Goal: Transaction & Acquisition: Book appointment/travel/reservation

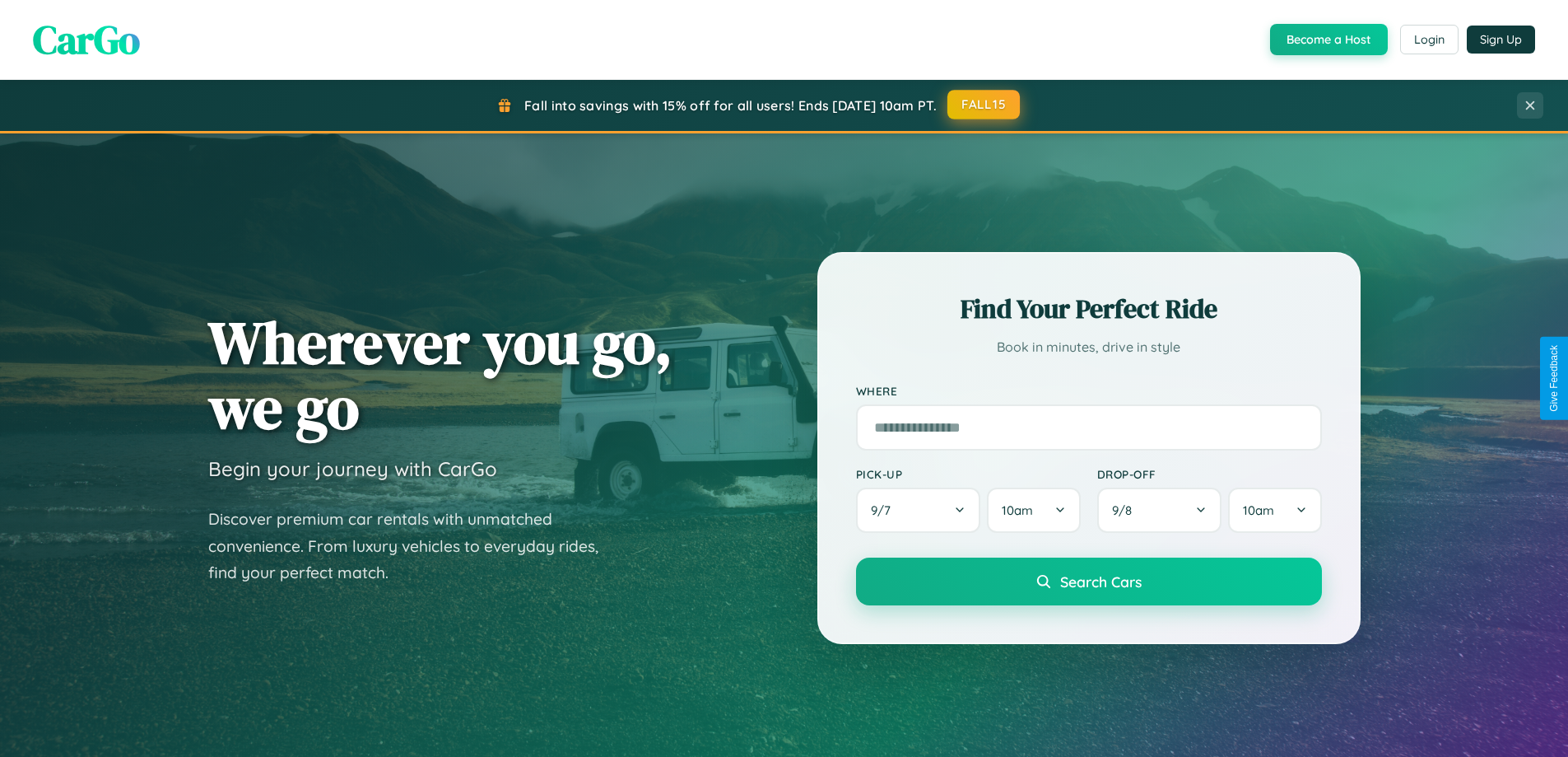
click at [984, 105] on button "FALL15" at bounding box center [983, 104] width 73 height 29
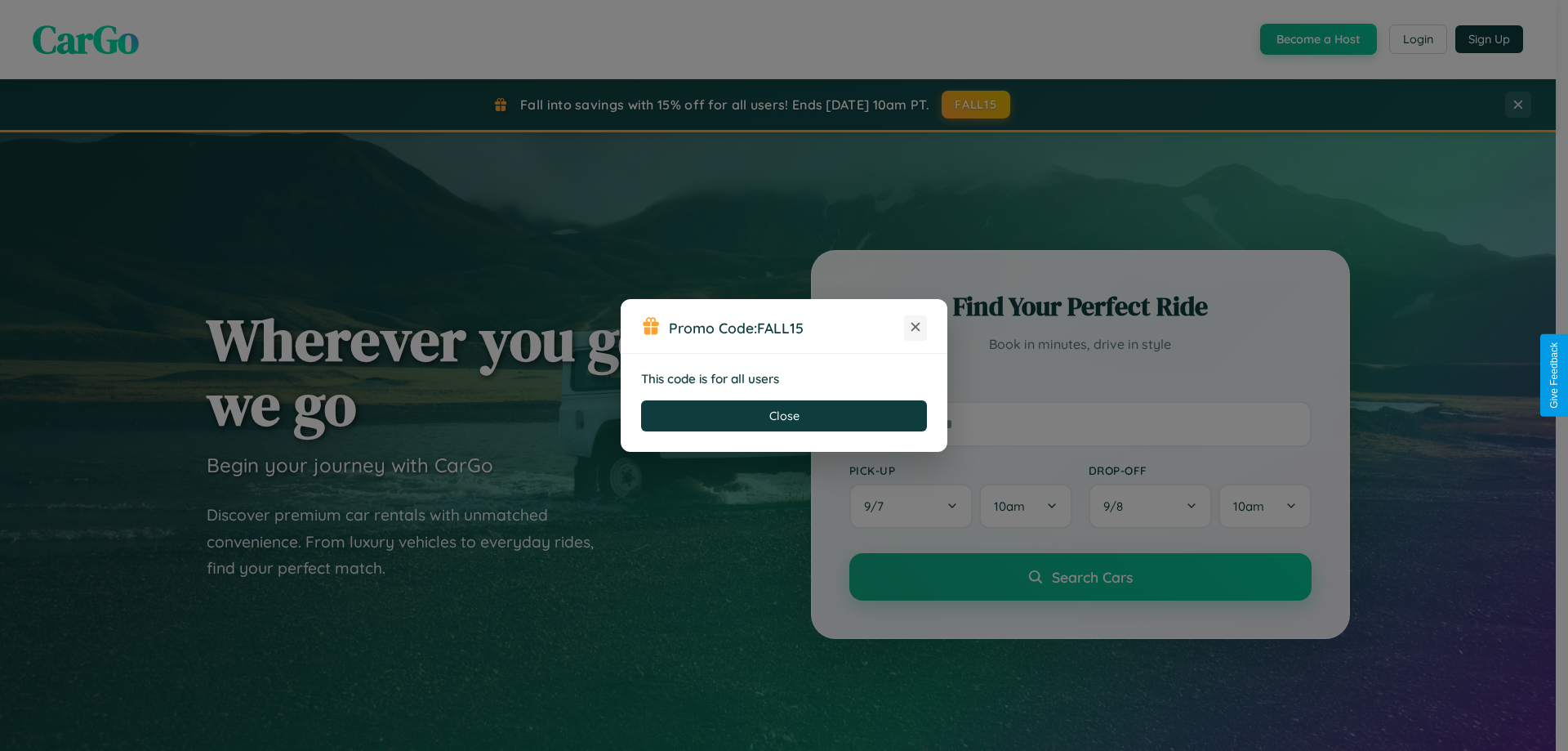
click at [916, 328] on icon at bounding box center [915, 326] width 16 height 16
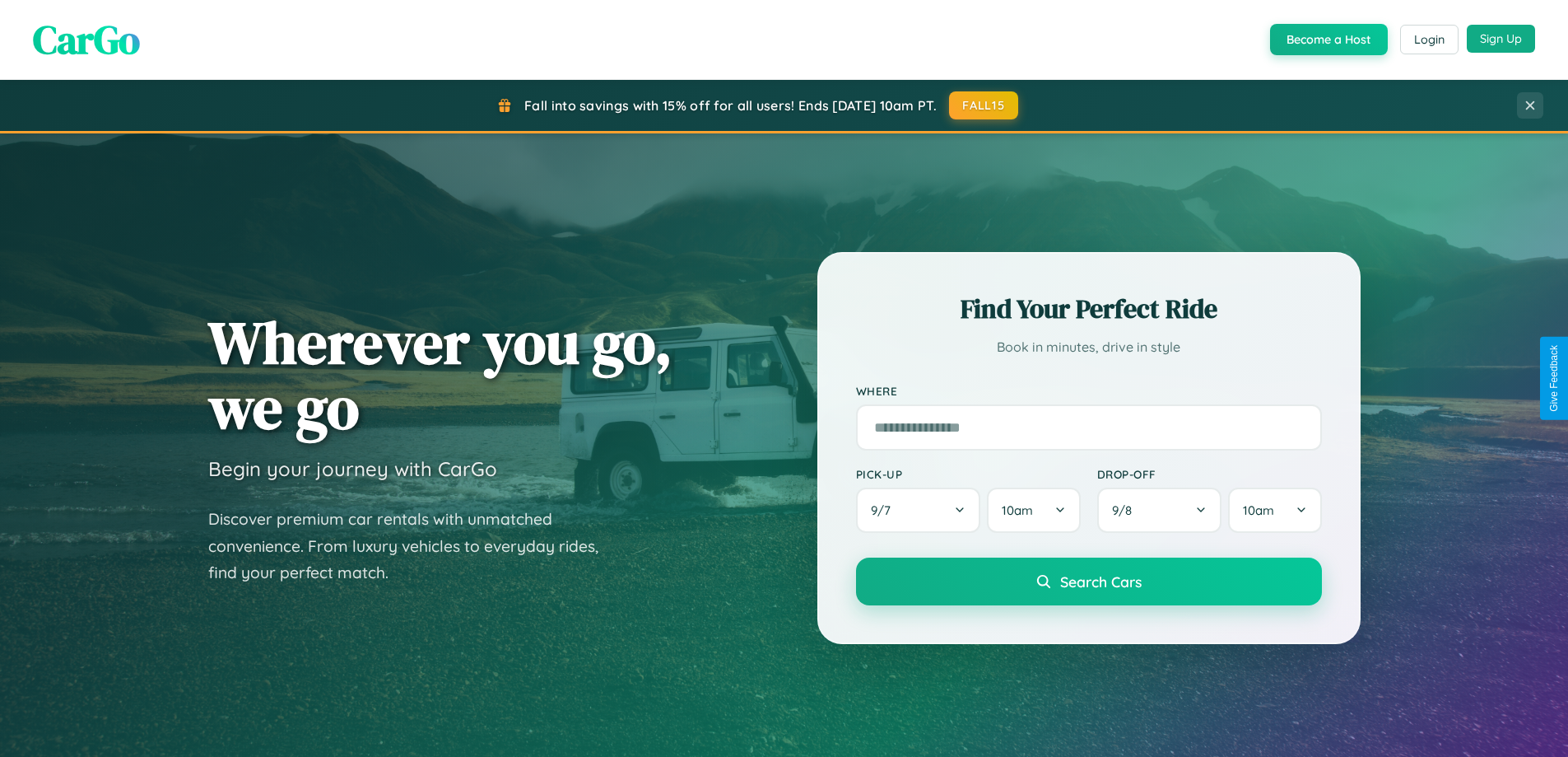
click at [1500, 39] on button "Sign Up" at bounding box center [1501, 38] width 68 height 28
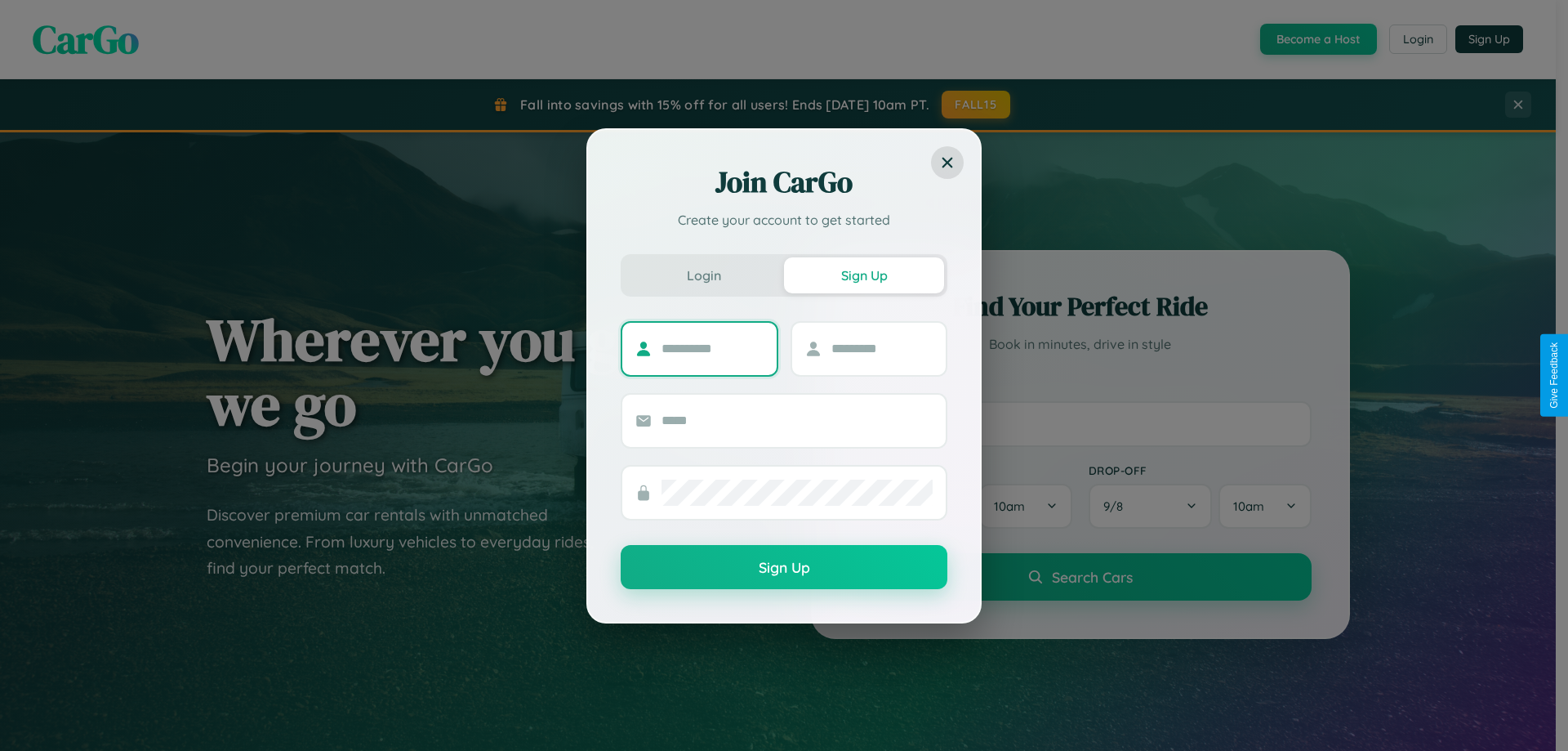
click at [712, 348] on input "text" at bounding box center [712, 348] width 102 height 26
type input "*****"
click at [881, 348] on input "text" at bounding box center [882, 348] width 102 height 26
type input "****"
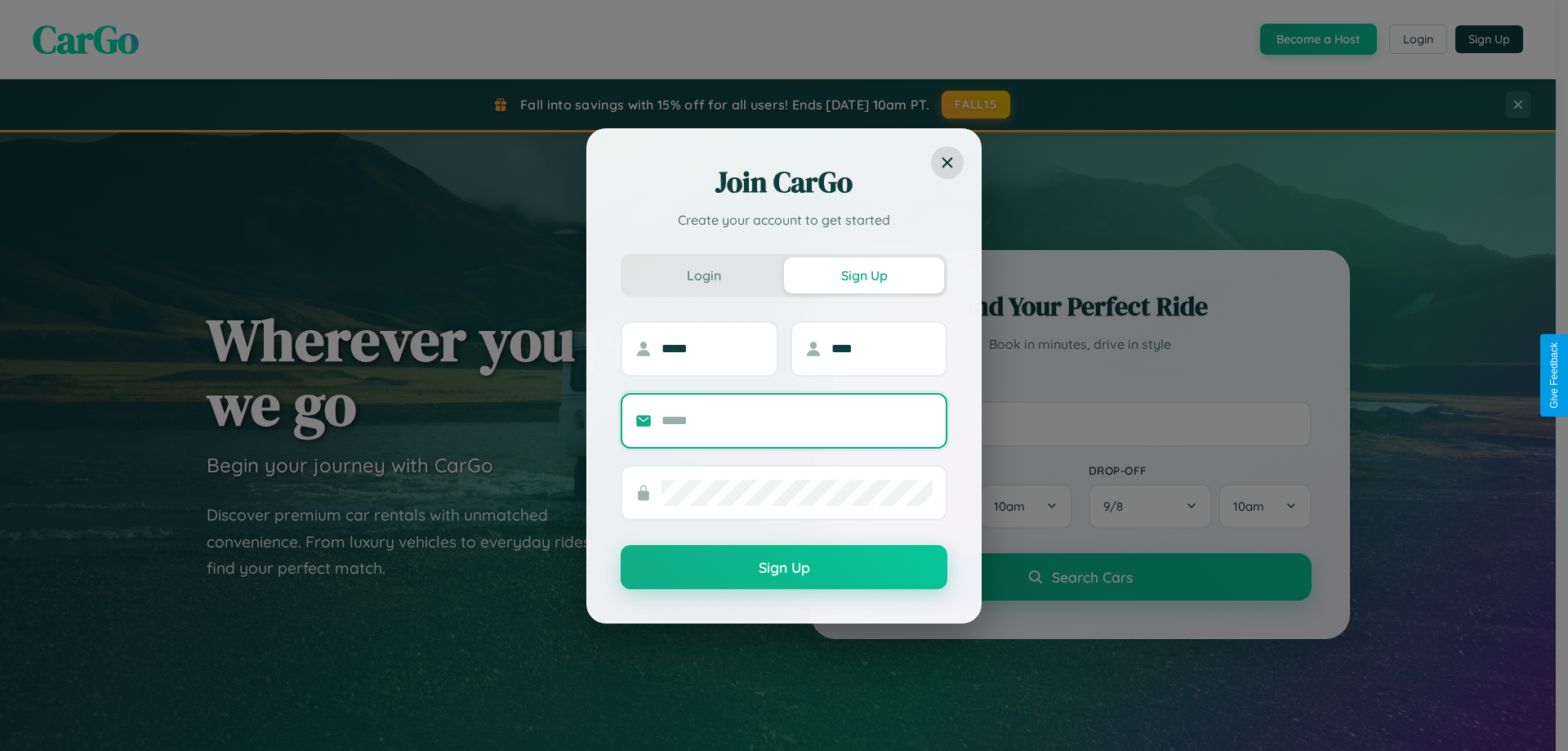
click at [797, 419] on input "text" at bounding box center [796, 420] width 271 height 26
type input "**********"
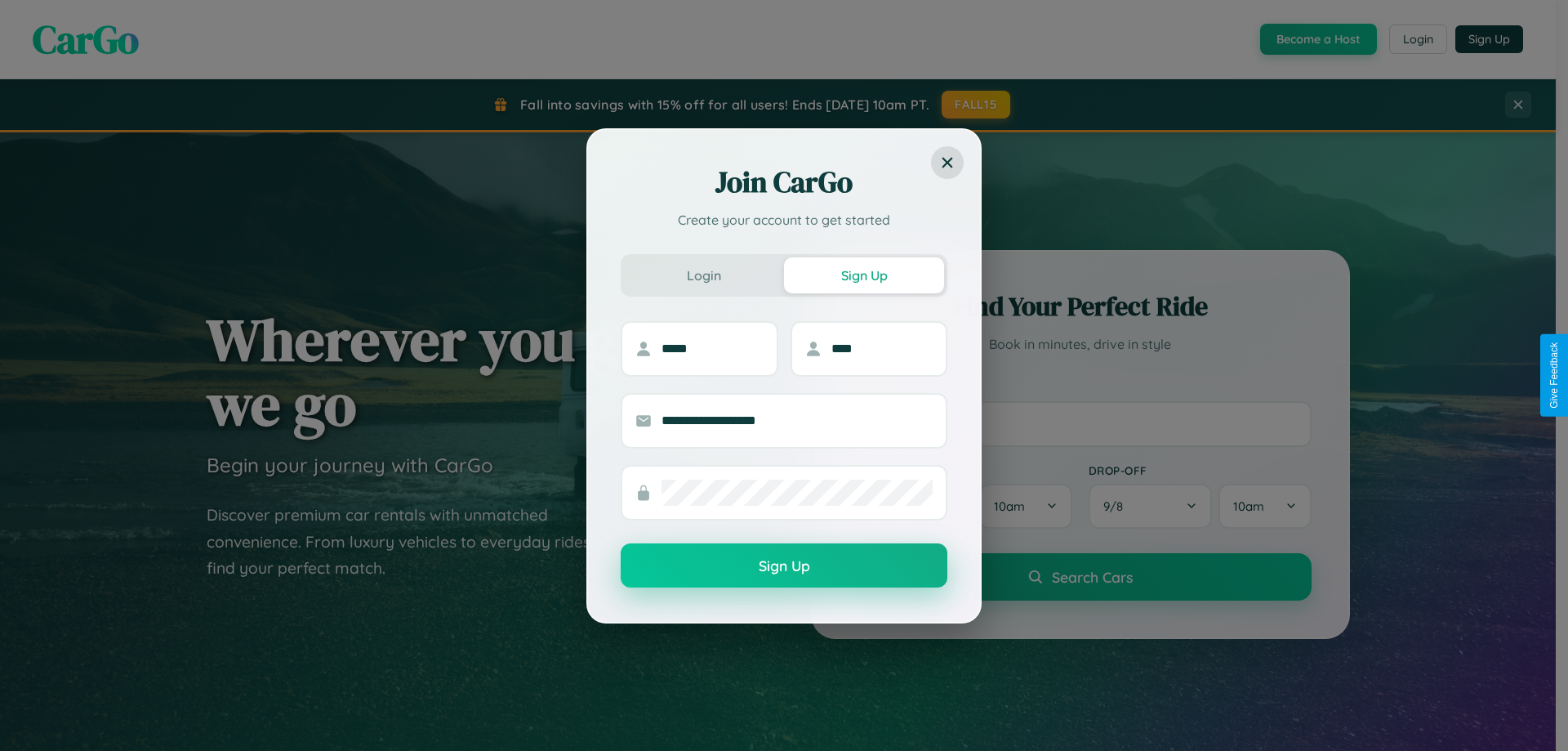
click at [784, 566] on button "Sign Up" at bounding box center [784, 565] width 327 height 44
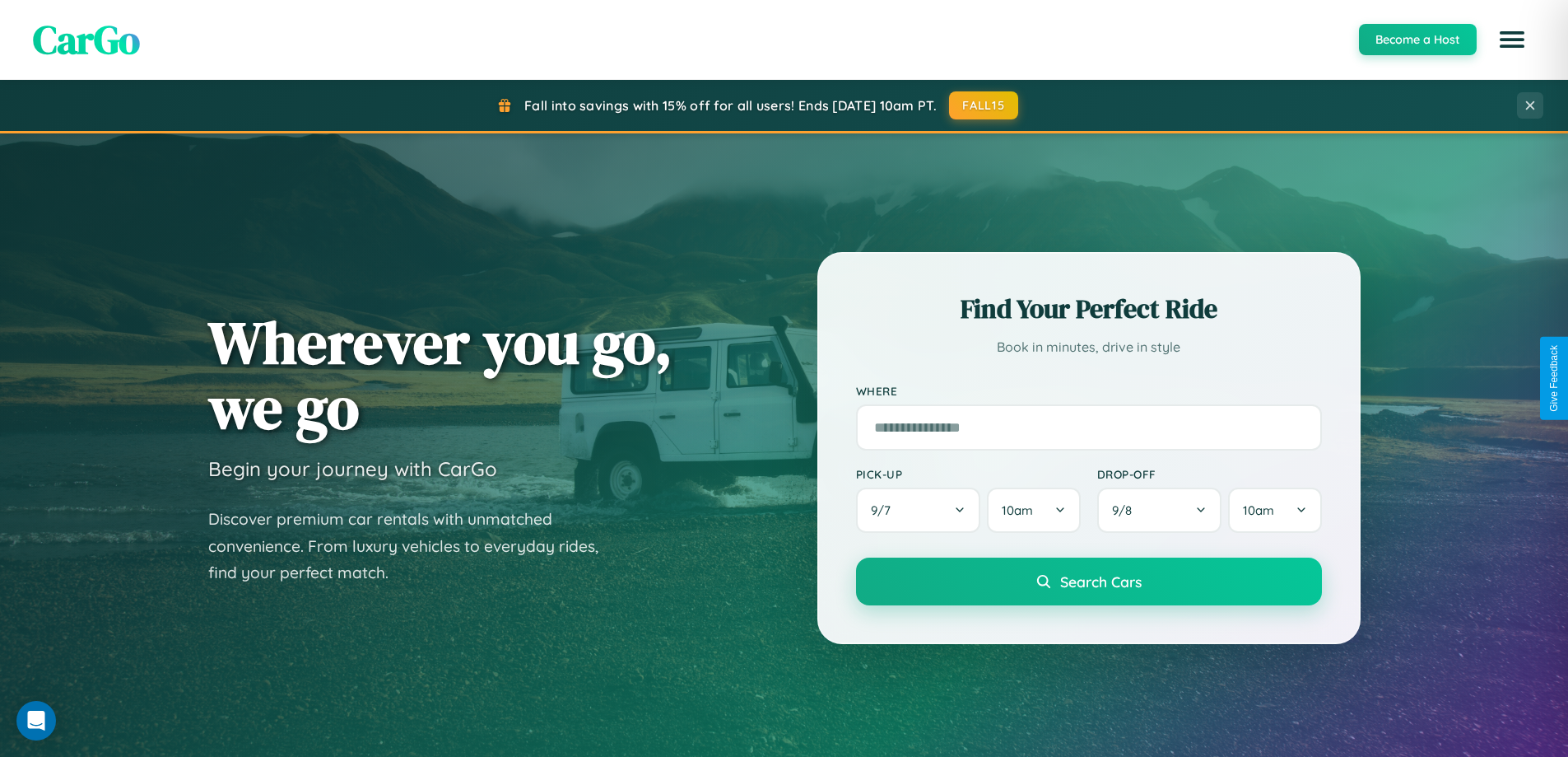
scroll to position [1133, 0]
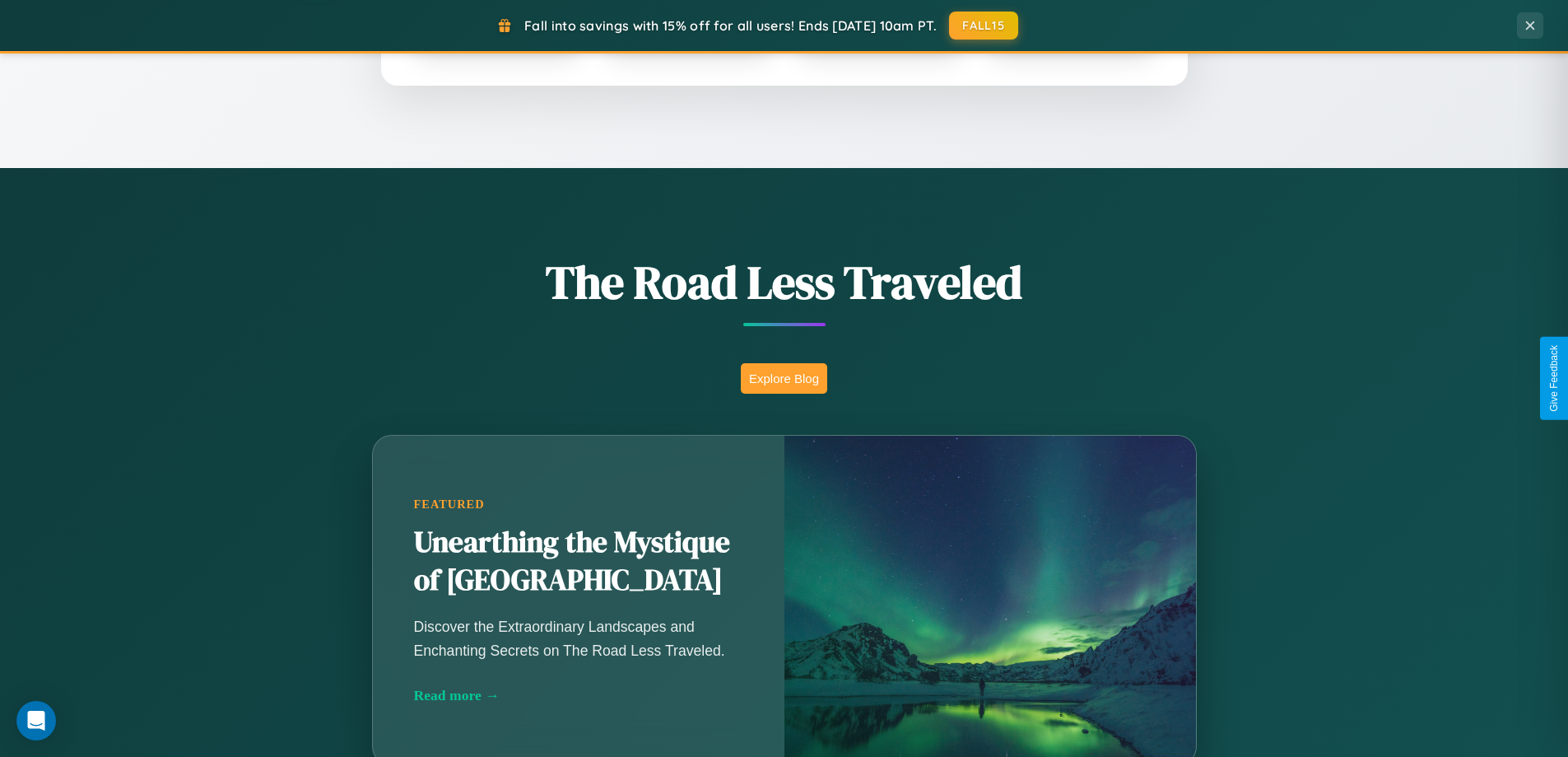
click at [784, 378] on button "Explore Blog" at bounding box center [783, 378] width 86 height 30
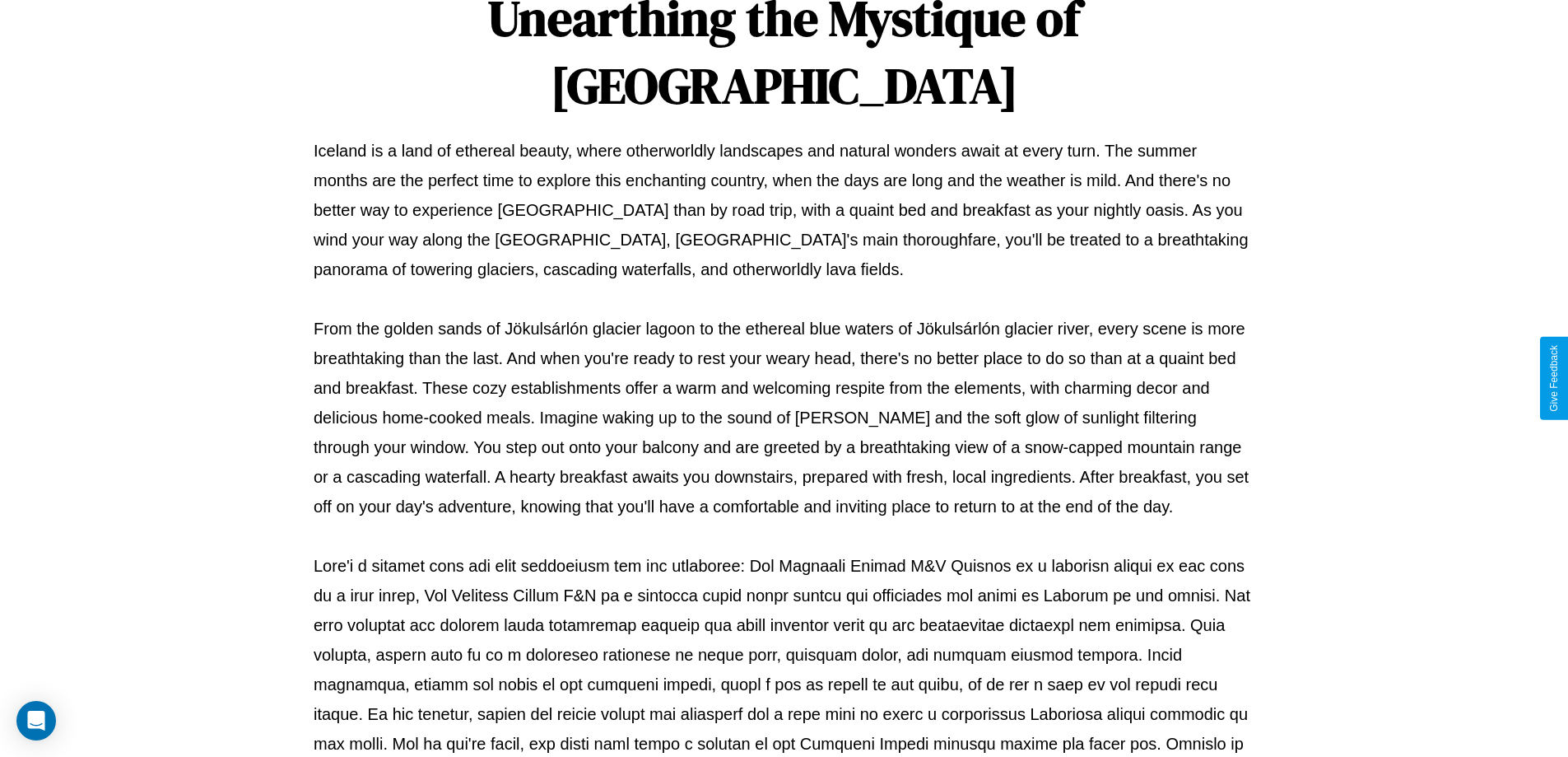
scroll to position [533, 0]
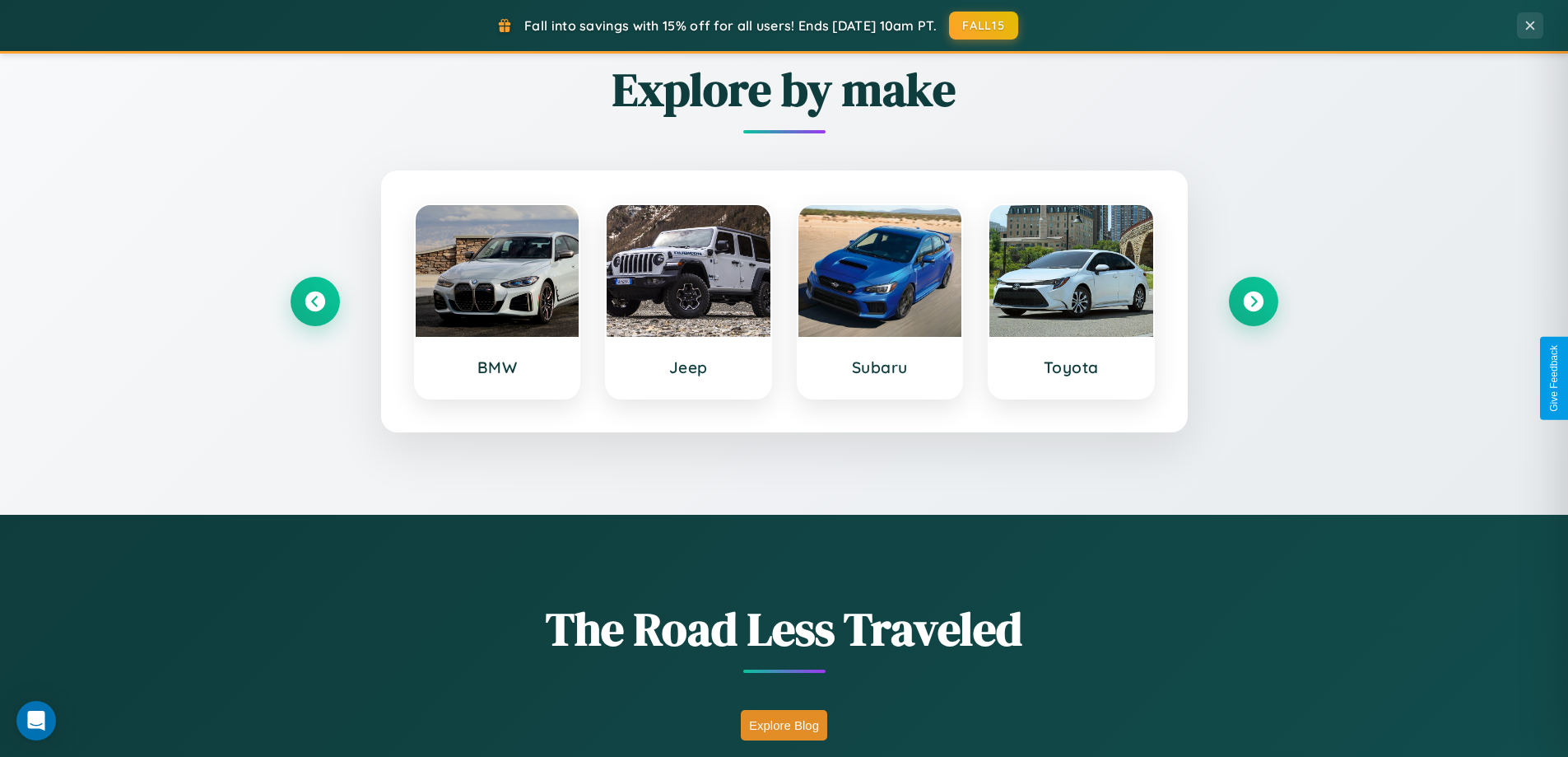
scroll to position [709, 0]
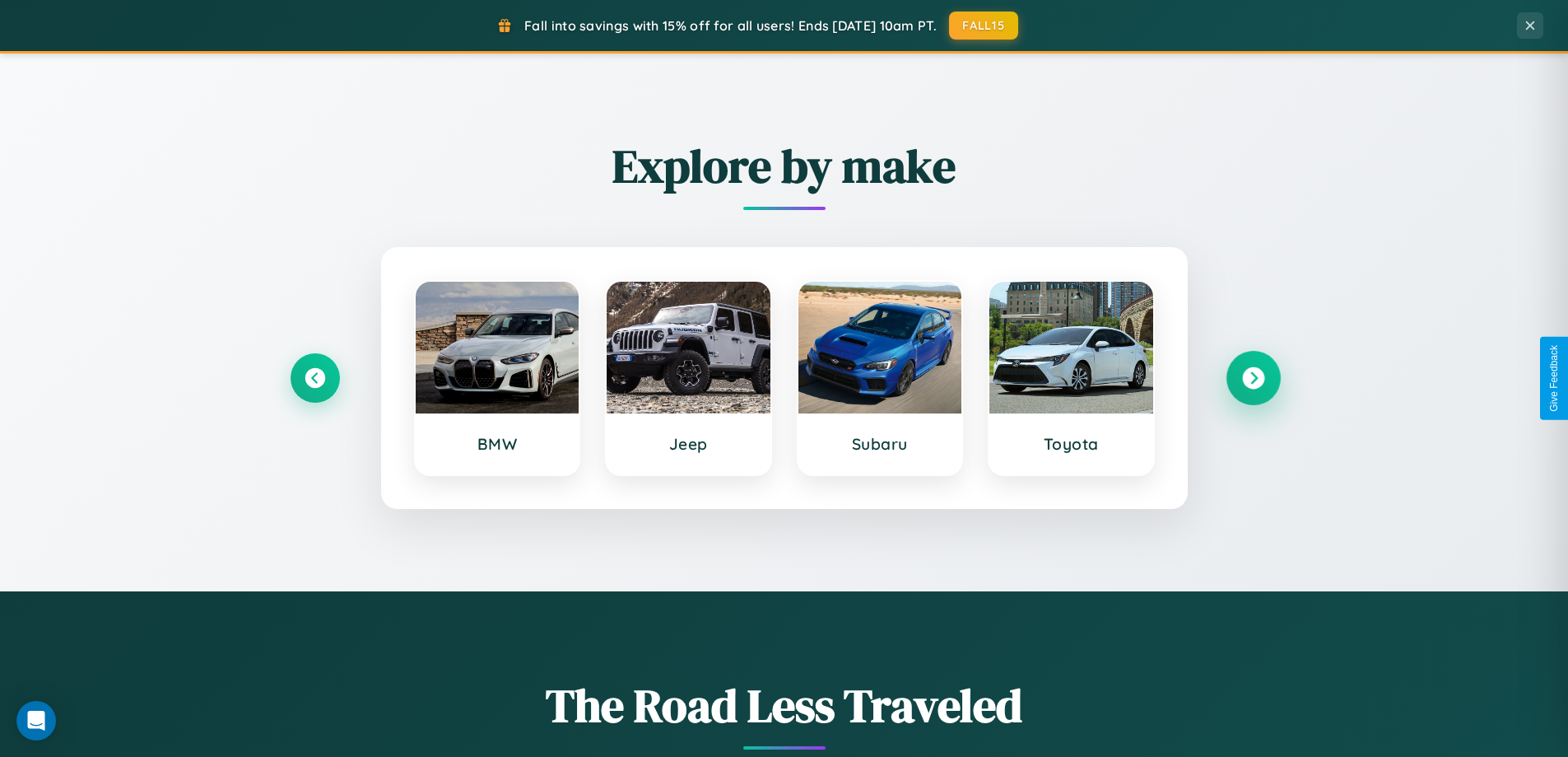
click at [1252, 378] on icon at bounding box center [1252, 378] width 22 height 22
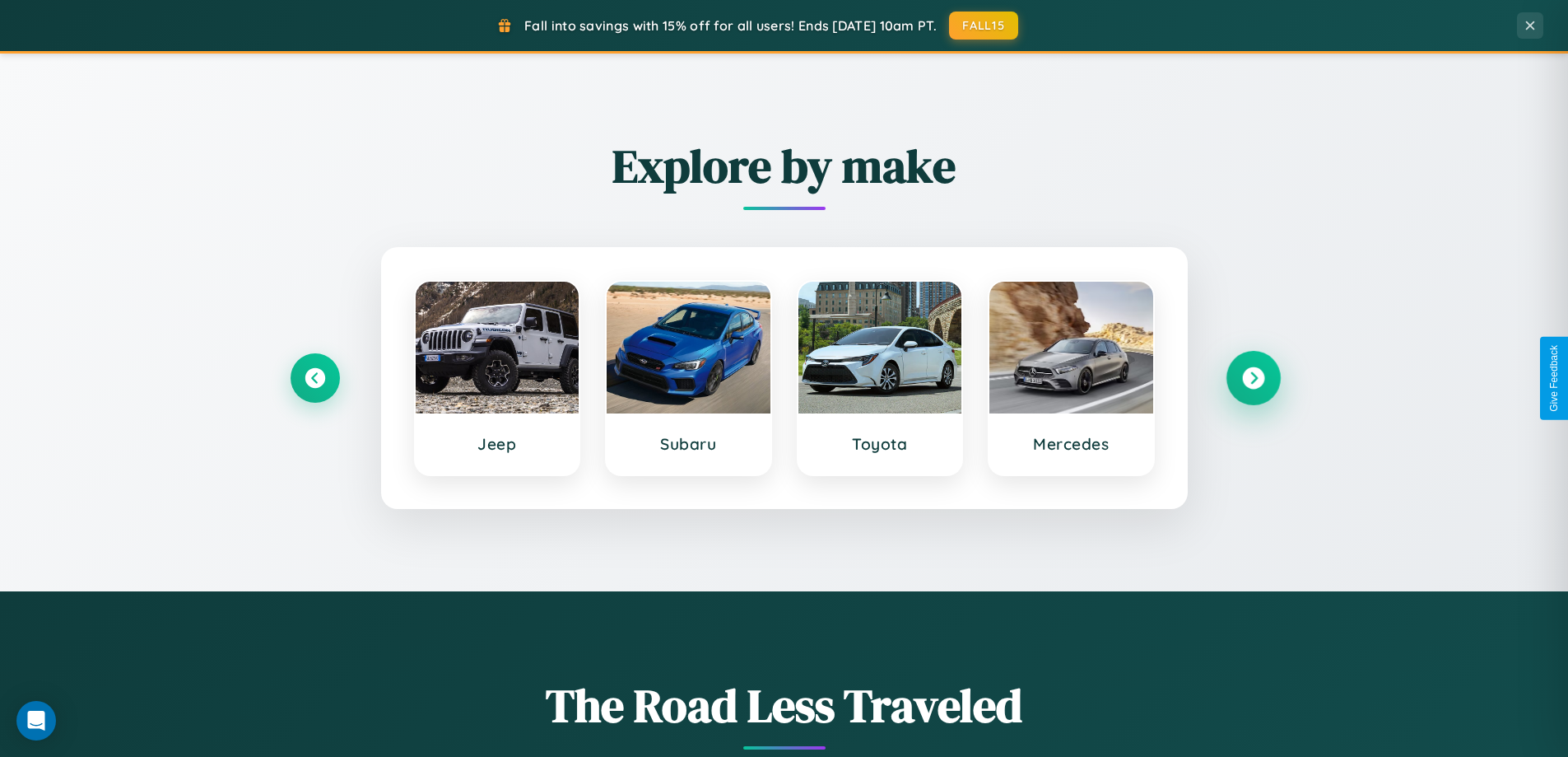
click at [1252, 378] on icon at bounding box center [1252, 378] width 22 height 22
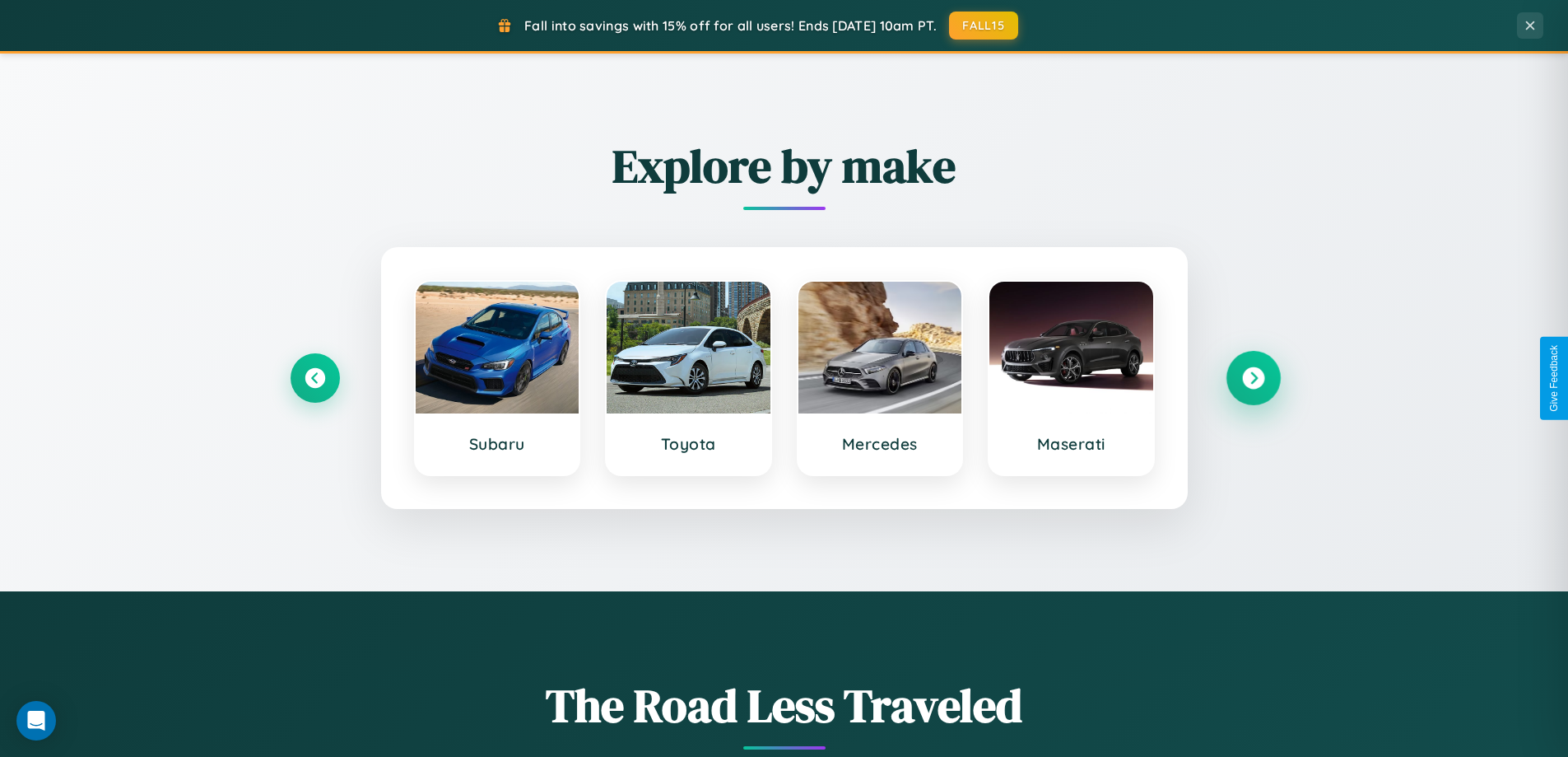
click at [1252, 378] on icon at bounding box center [1252, 378] width 22 height 22
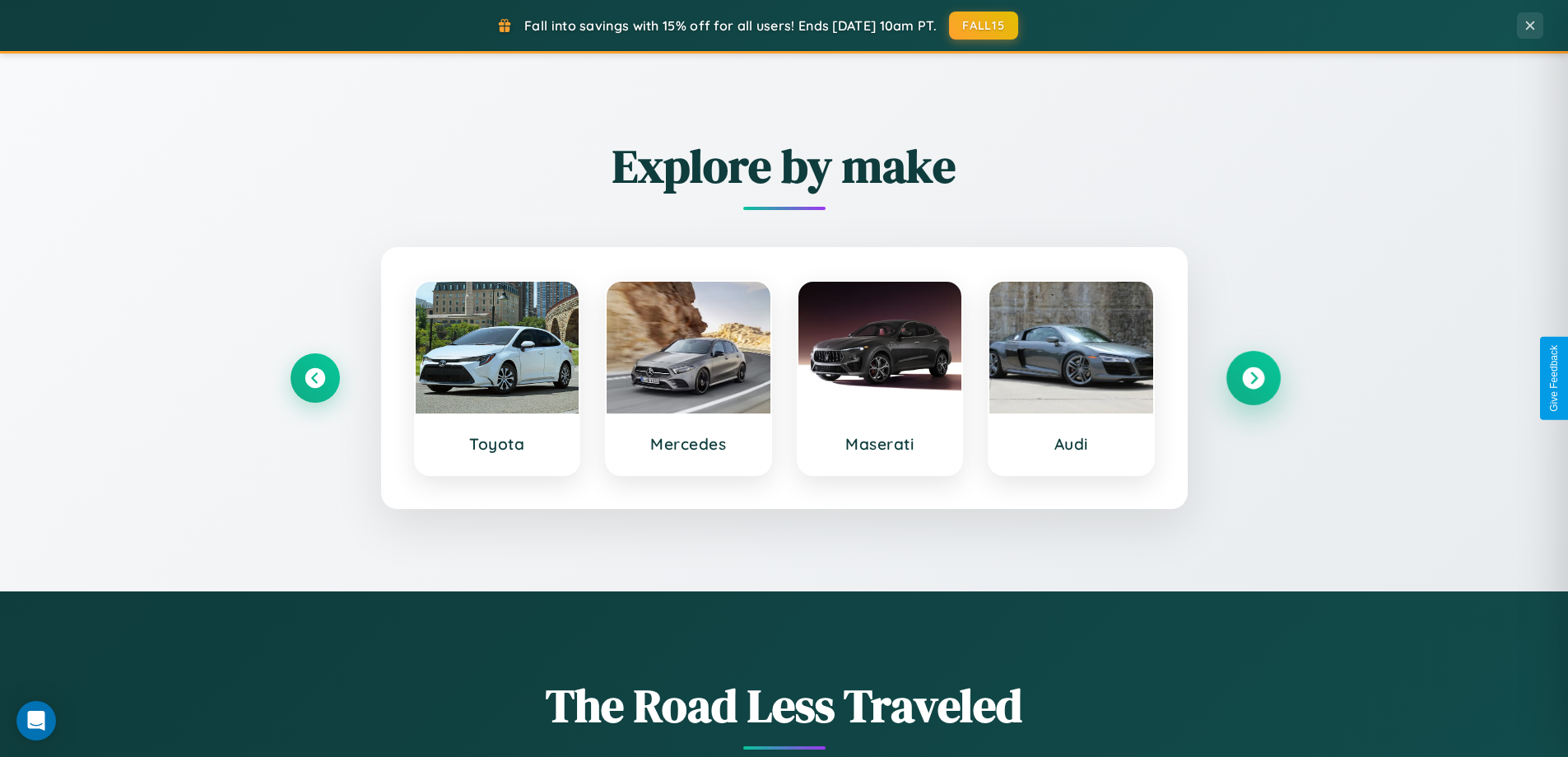
click at [1252, 378] on icon at bounding box center [1252, 378] width 22 height 22
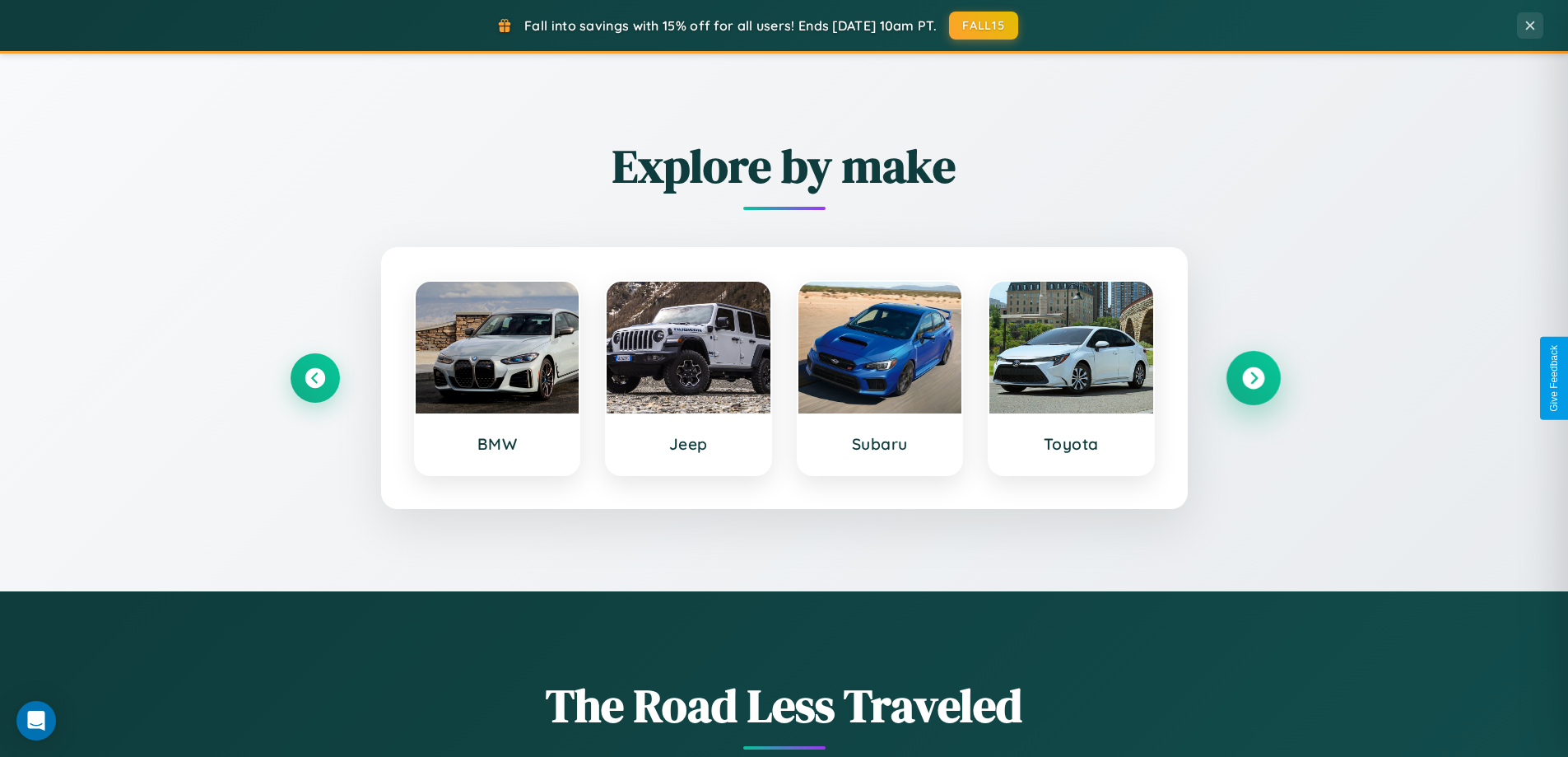
click at [1252, 378] on icon at bounding box center [1252, 378] width 22 height 22
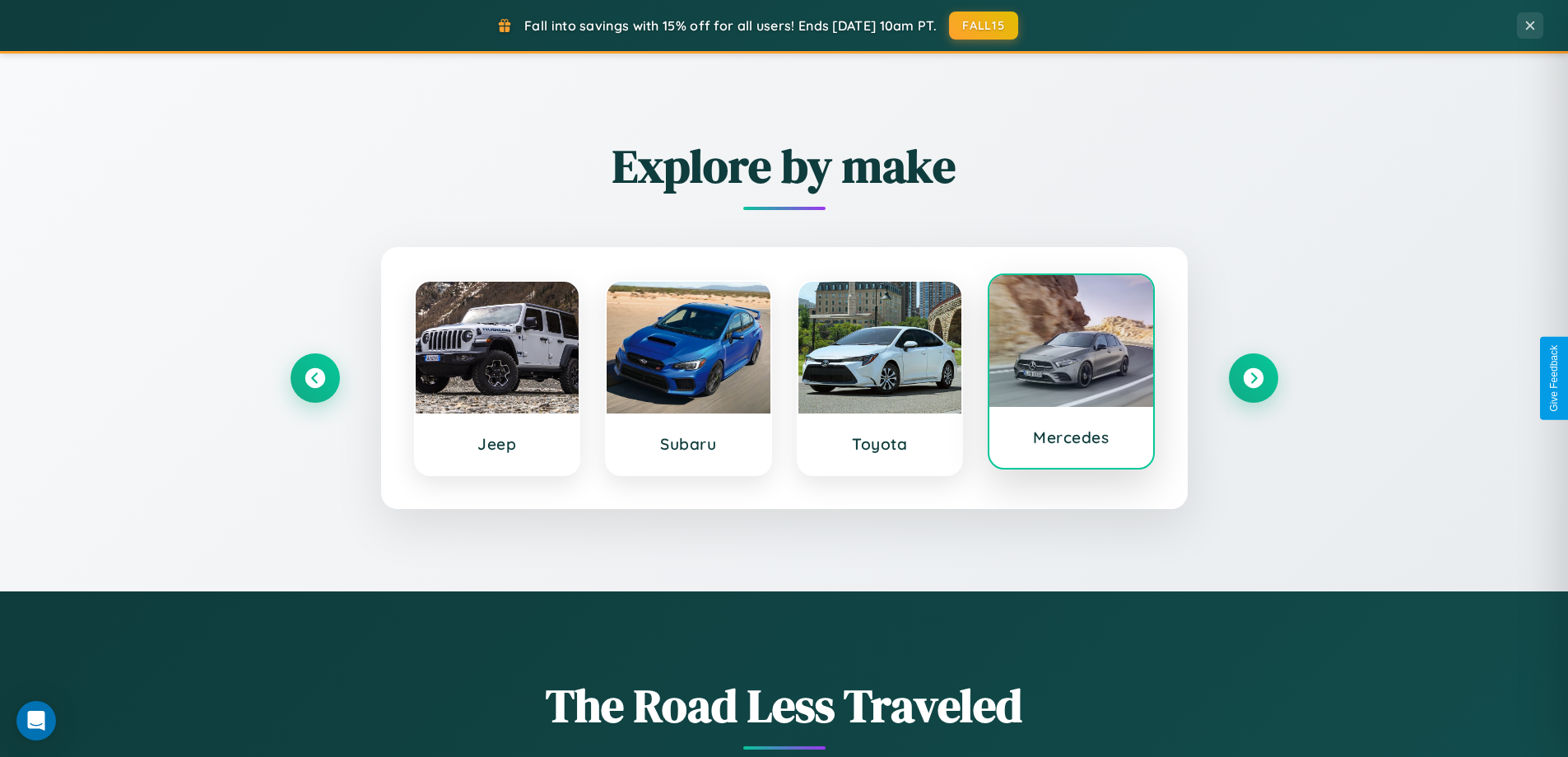
click at [1071, 372] on div at bounding box center [1071, 341] width 164 height 132
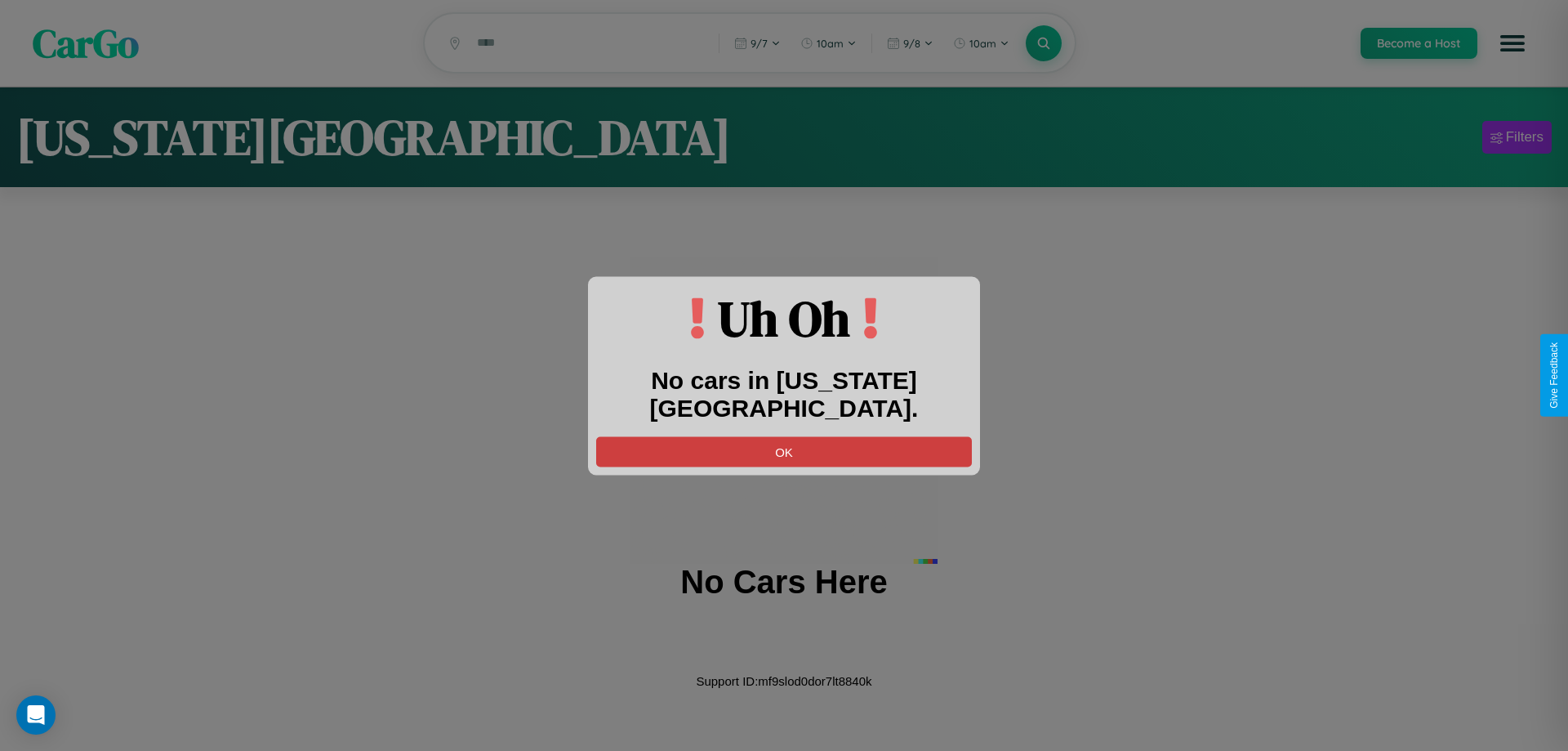
click at [784, 436] on button "OK" at bounding box center [784, 450] width 376 height 30
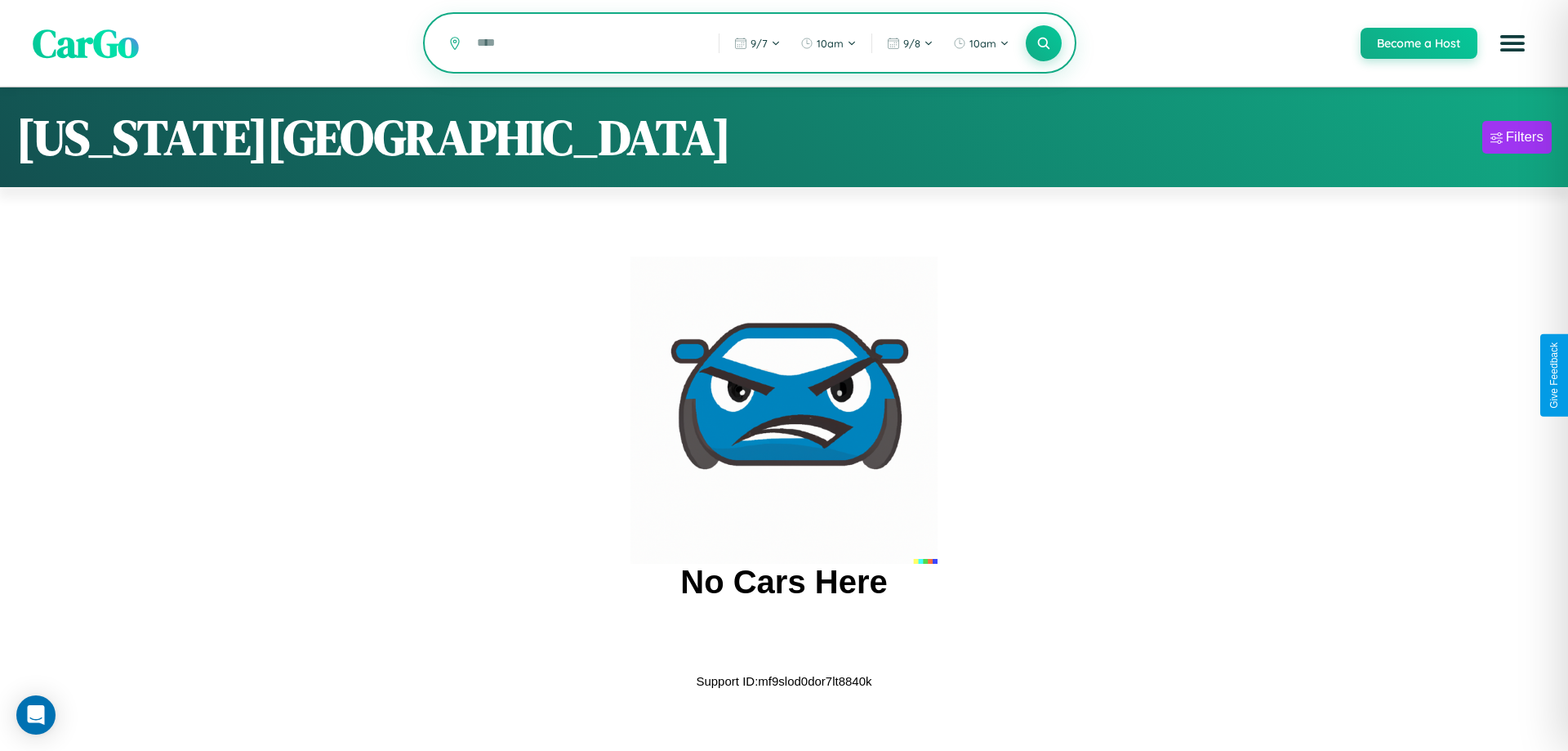
click at [585, 44] on input "text" at bounding box center [585, 43] width 233 height 29
click at [1043, 44] on icon at bounding box center [1043, 42] width 15 height 15
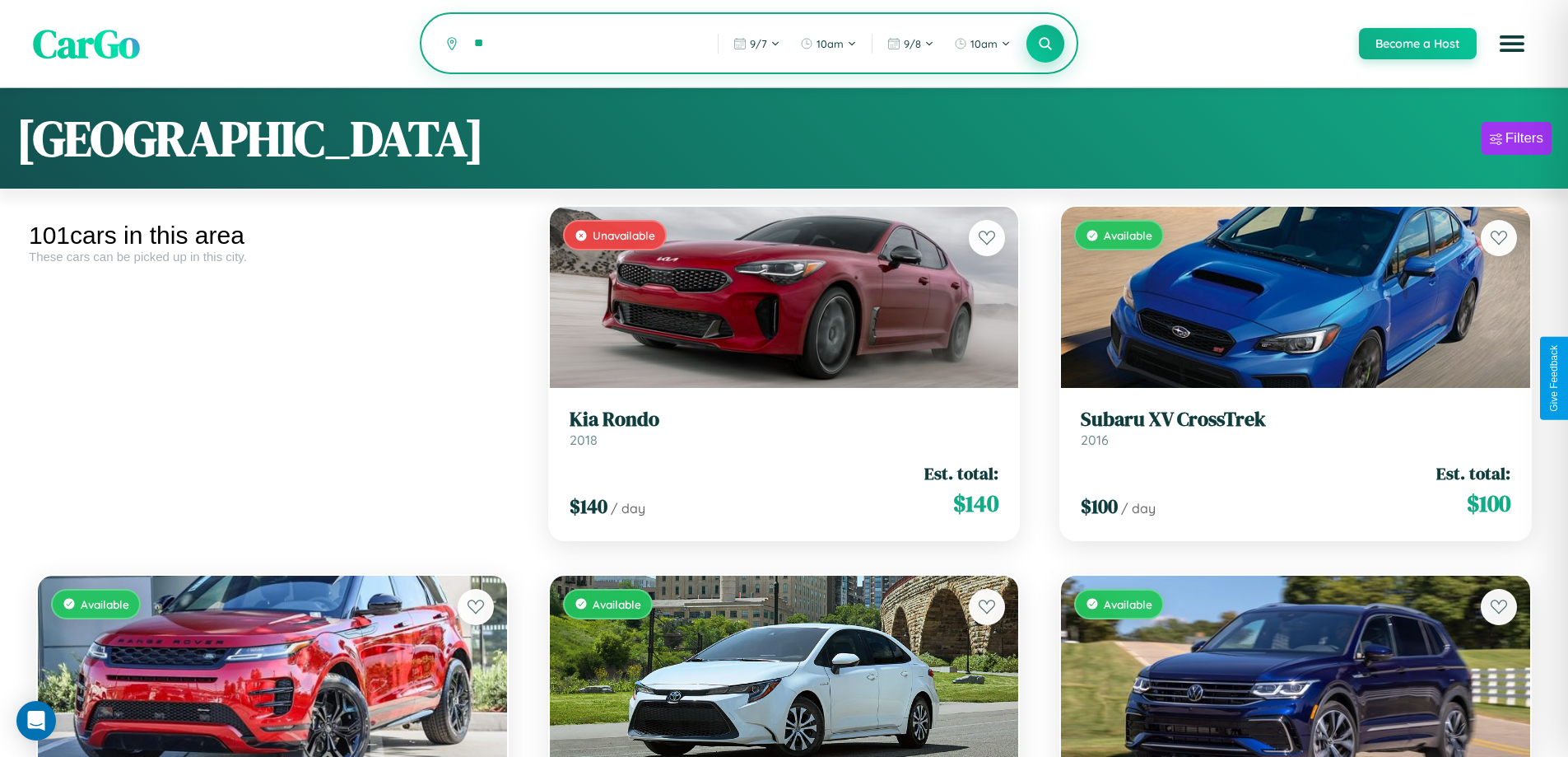
type input "*"
type input "******"
click at [1044, 45] on icon at bounding box center [1045, 43] width 16 height 16
